Goal: Find contact information: Find contact information

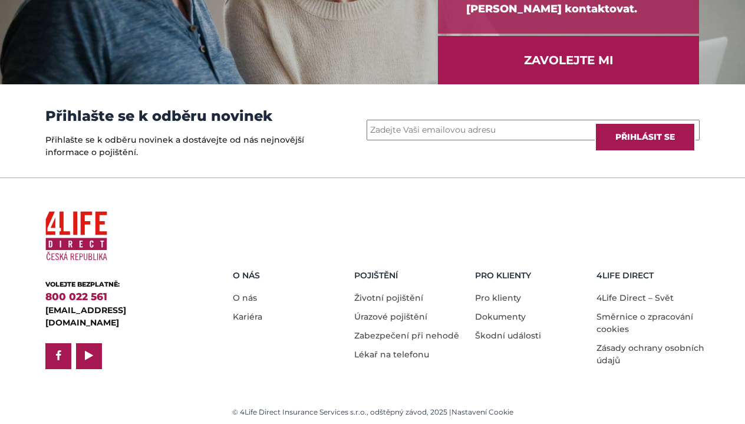
scroll to position [1659, 0]
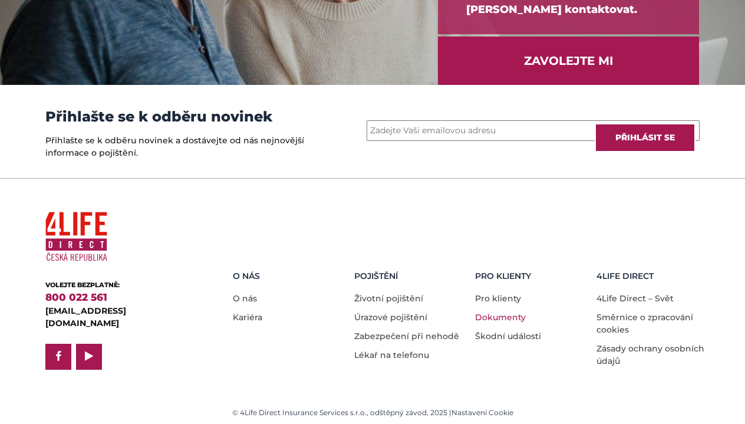
click at [484, 312] on link "Dokumenty" at bounding box center [500, 317] width 51 height 11
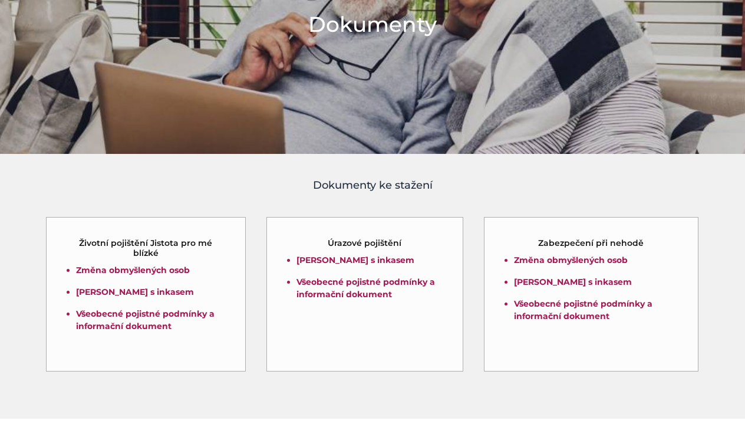
scroll to position [186, 0]
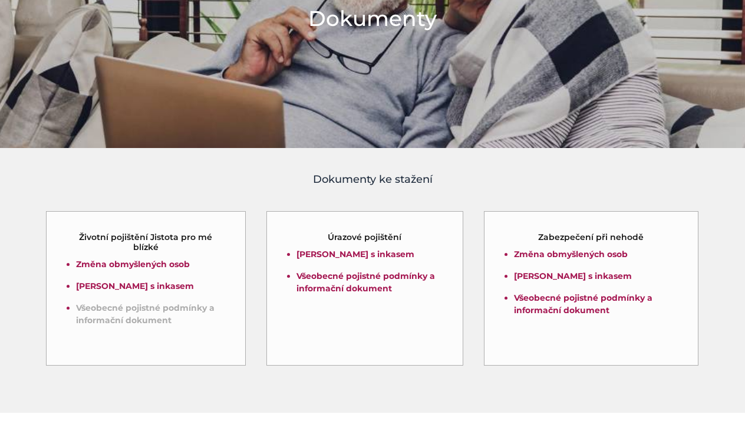
click at [177, 308] on link "Všeobecné pojistné podmínky a informační dokument" at bounding box center [145, 313] width 139 height 23
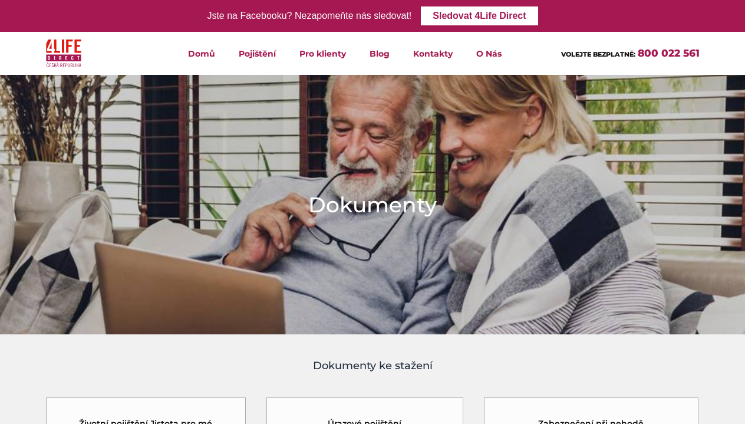
scroll to position [0, 0]
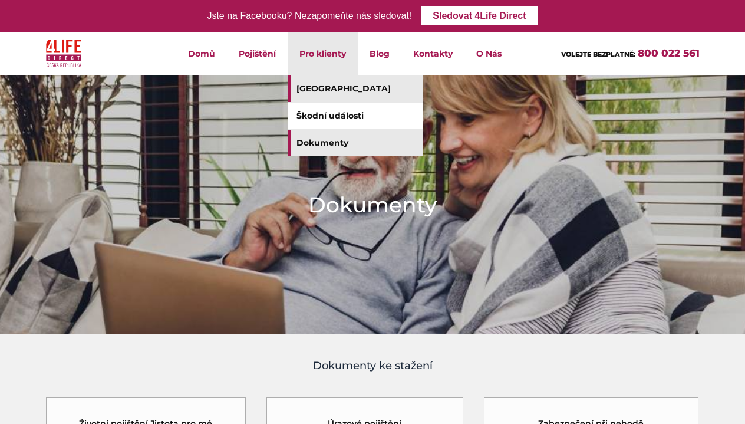
click at [329, 86] on link "[GEOGRAPHIC_DATA]" at bounding box center [356, 88] width 136 height 27
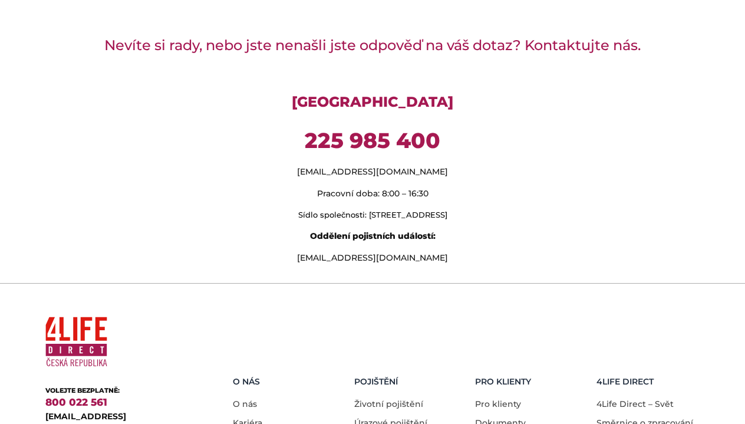
scroll to position [987, 0]
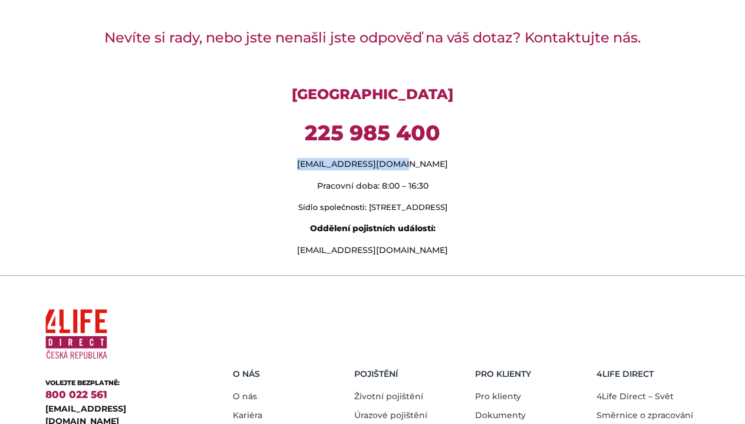
drag, startPoint x: 331, startPoint y: 147, endPoint x: 429, endPoint y: 150, distance: 98.5
click at [429, 158] on p "[EMAIL_ADDRESS][DOMAIN_NAME]" at bounding box center [372, 164] width 654 height 12
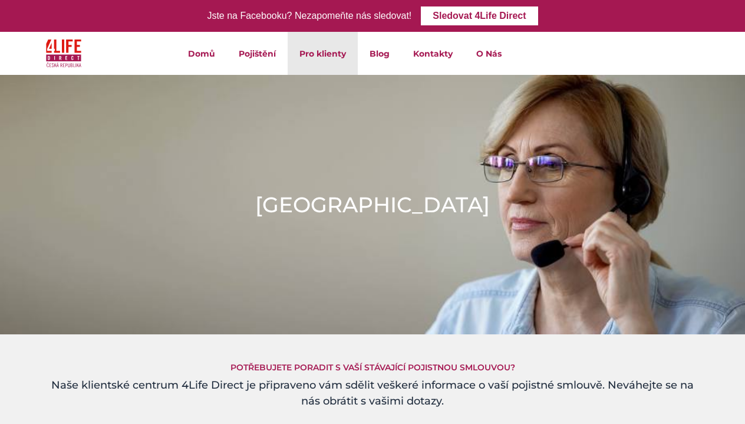
scroll to position [0, 0]
